Goal: Navigation & Orientation: Find specific page/section

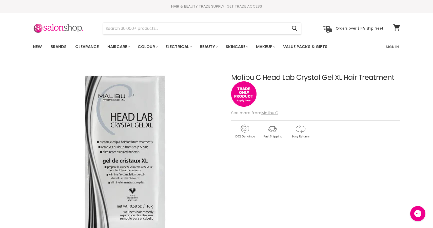
click at [245, 7] on link "GET TRADE ACCESS" at bounding box center [243, 6] width 35 height 5
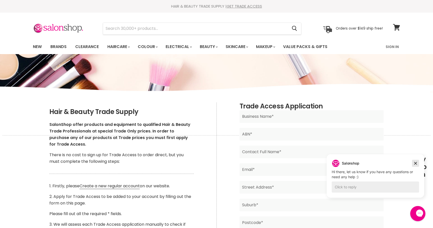
click at [416, 164] on icon "Dismiss campaign" at bounding box center [415, 163] width 3 height 3
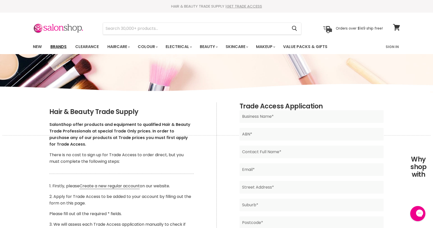
click at [62, 47] on link "Brands" at bounding box center [59, 46] width 24 height 11
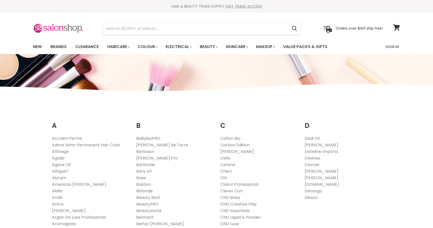
scroll to position [113, 0]
